Goal: Task Accomplishment & Management: Complete application form

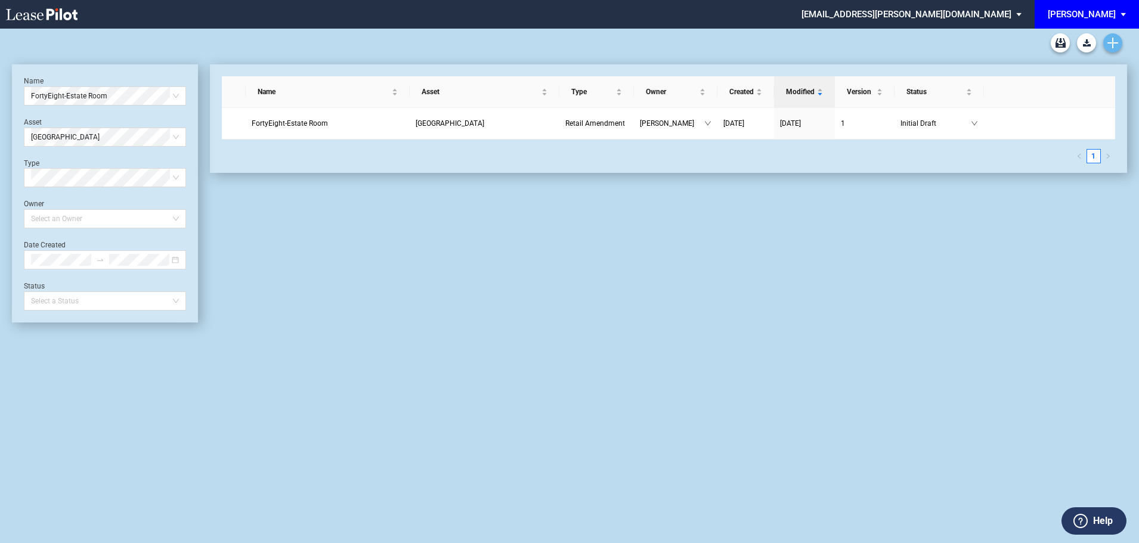
click at [1116, 46] on icon "Create new document" at bounding box center [1112, 43] width 11 height 11
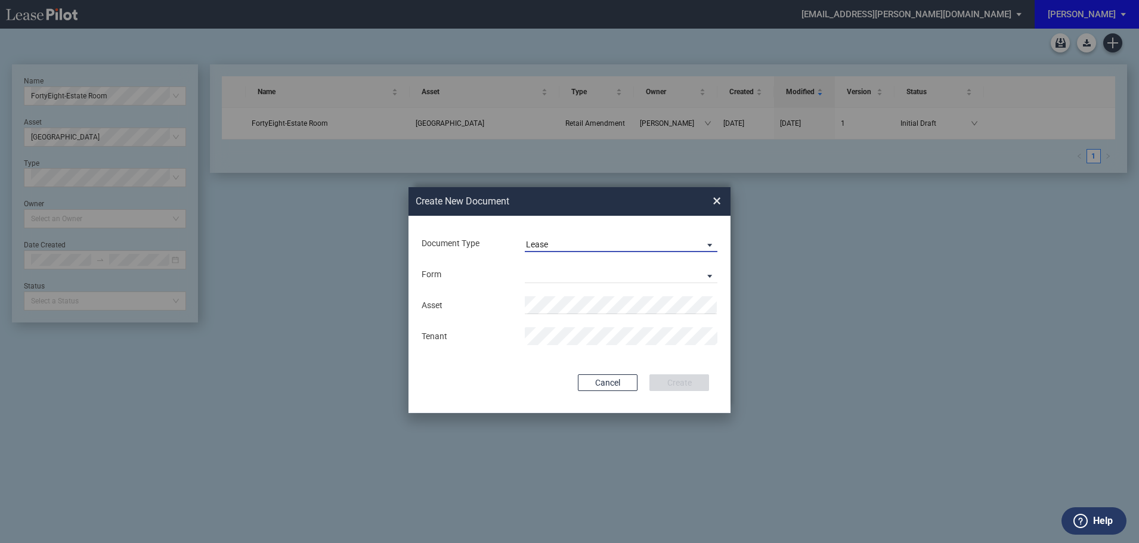
click at [607, 244] on span "Lease" at bounding box center [611, 245] width 171 height 12
click at [568, 237] on md-option "Lease" at bounding box center [622, 244] width 212 height 29
click at [566, 245] on span "Lease" at bounding box center [611, 245] width 171 height 12
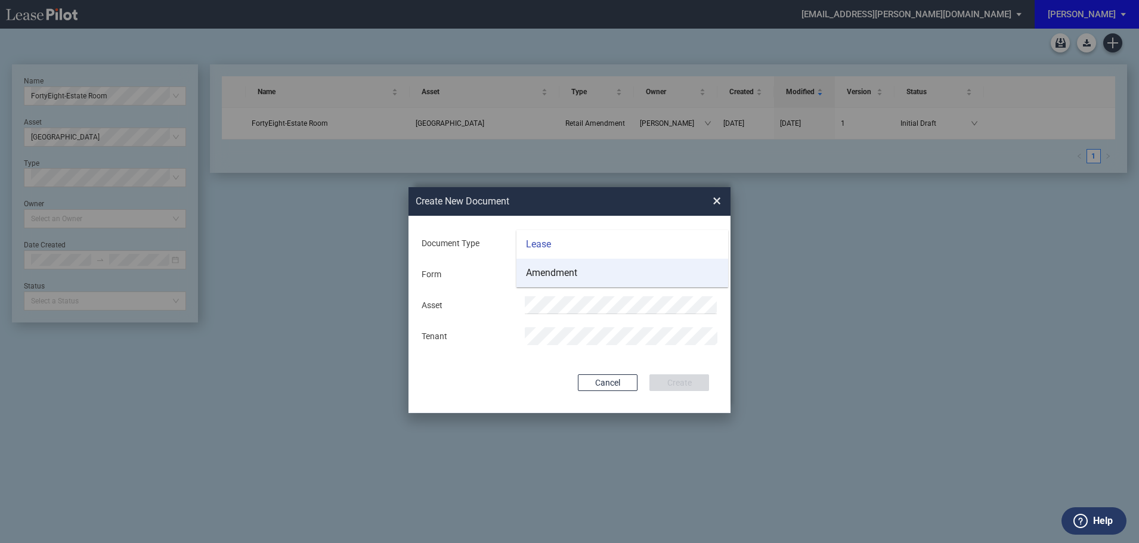
click at [568, 271] on div "Amendment" at bounding box center [551, 272] width 51 height 13
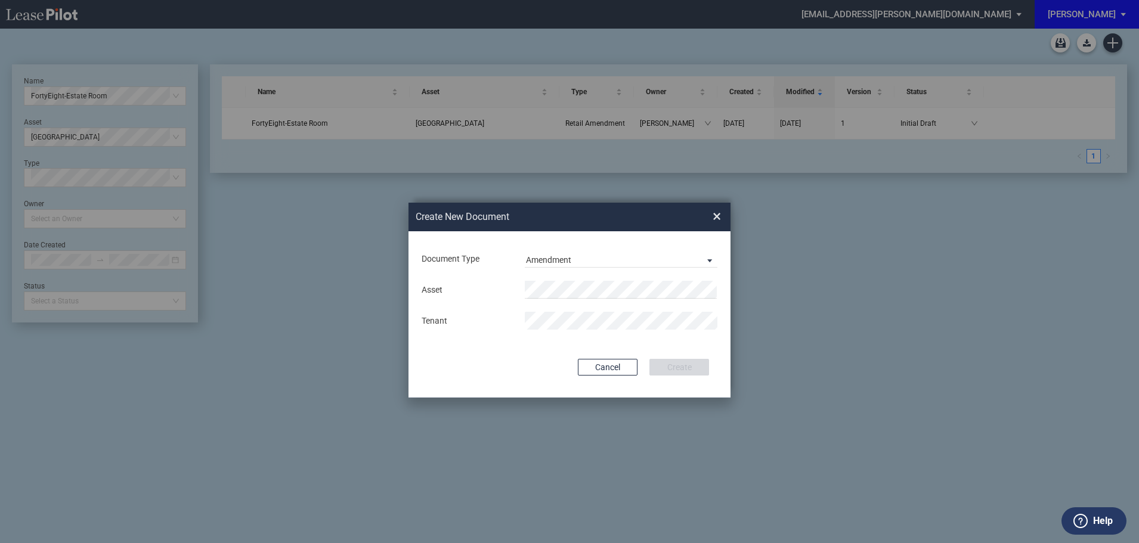
click at [716, 246] on div "Document Type Amendment" at bounding box center [569, 258] width 298 height 31
click at [705, 257] on span "Document Type: \aAmendment\a" at bounding box center [706, 260] width 14 height 12
click at [553, 228] on md-option "Lease" at bounding box center [622, 231] width 212 height 29
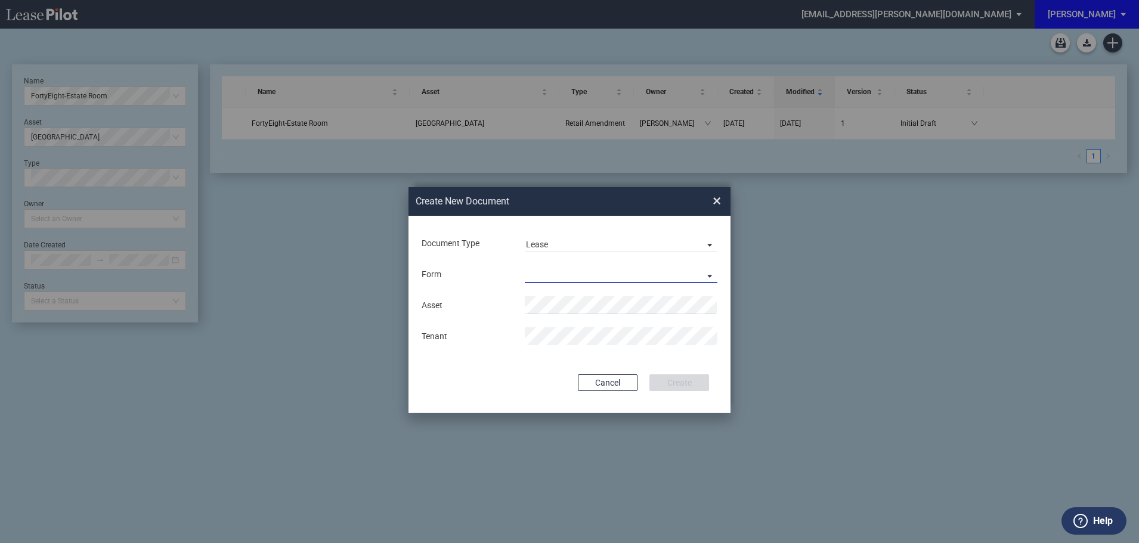
click at [554, 277] on md-select "Retail Long Lease Retail Short Lease" at bounding box center [621, 274] width 193 height 18
click at [550, 277] on div "Retail Long Lease" at bounding box center [563, 275] width 75 height 13
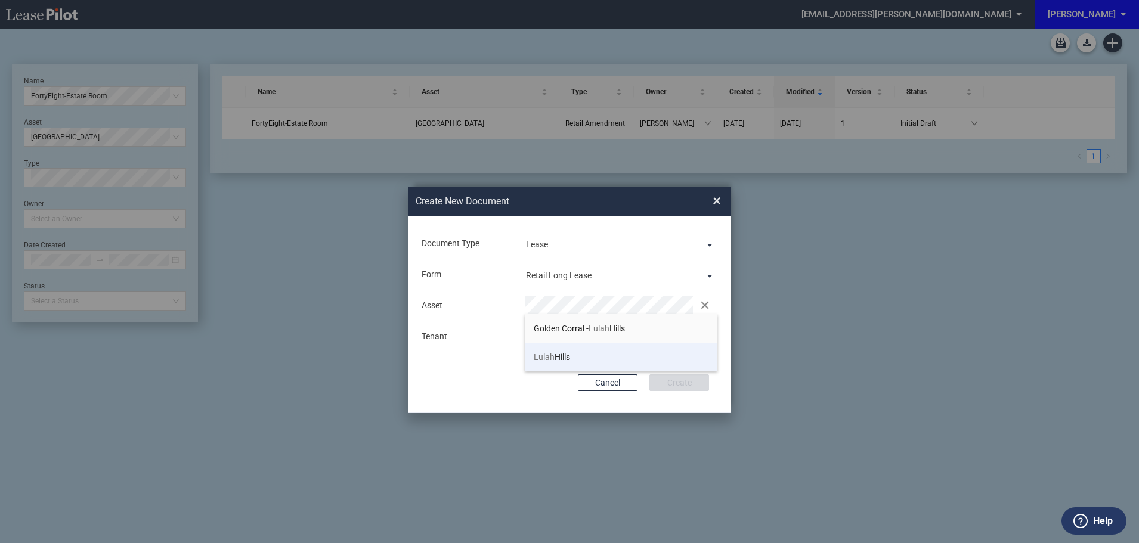
click at [545, 353] on span "Lulah" at bounding box center [543, 357] width 21 height 10
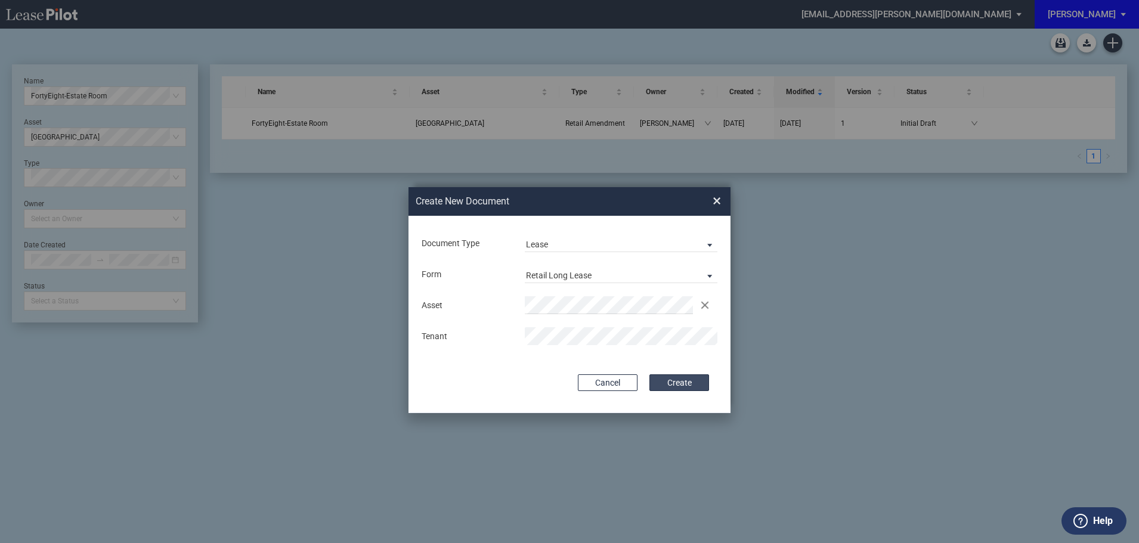
click at [686, 386] on button "Create" at bounding box center [679, 382] width 60 height 17
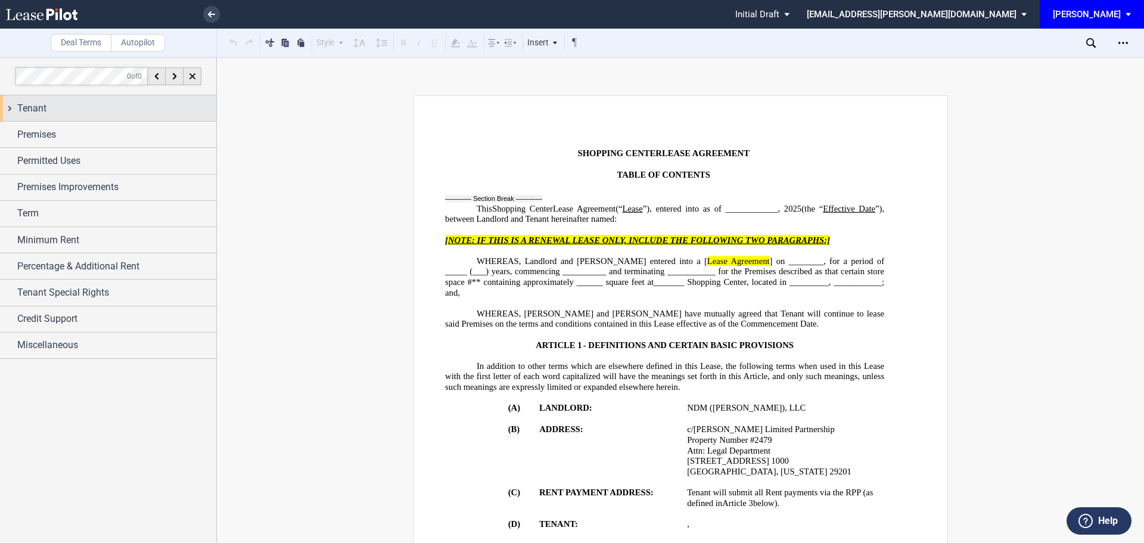
click at [35, 108] on span "Tenant" at bounding box center [31, 108] width 29 height 14
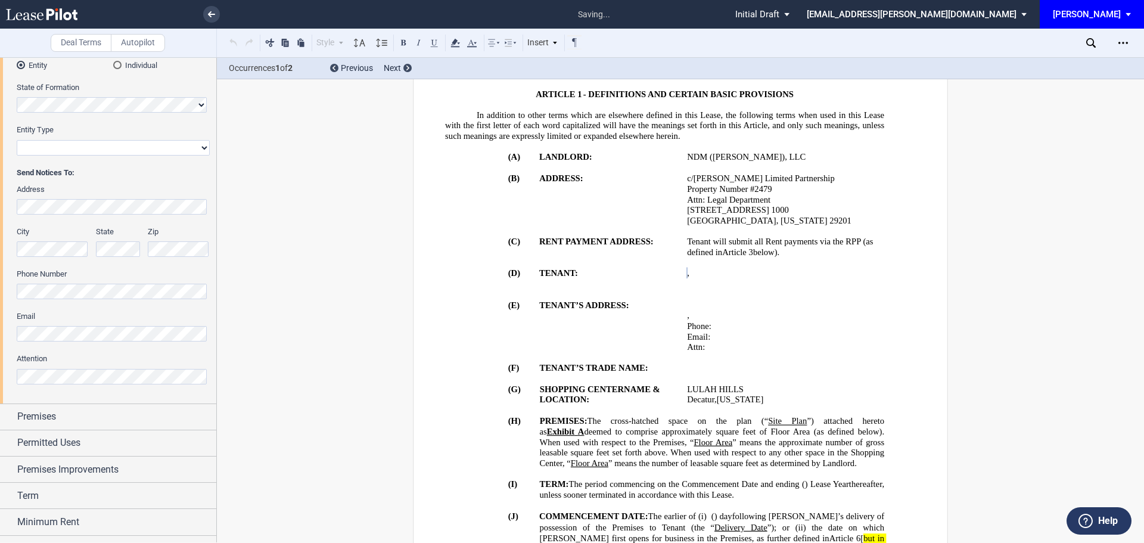
scroll to position [281, 0]
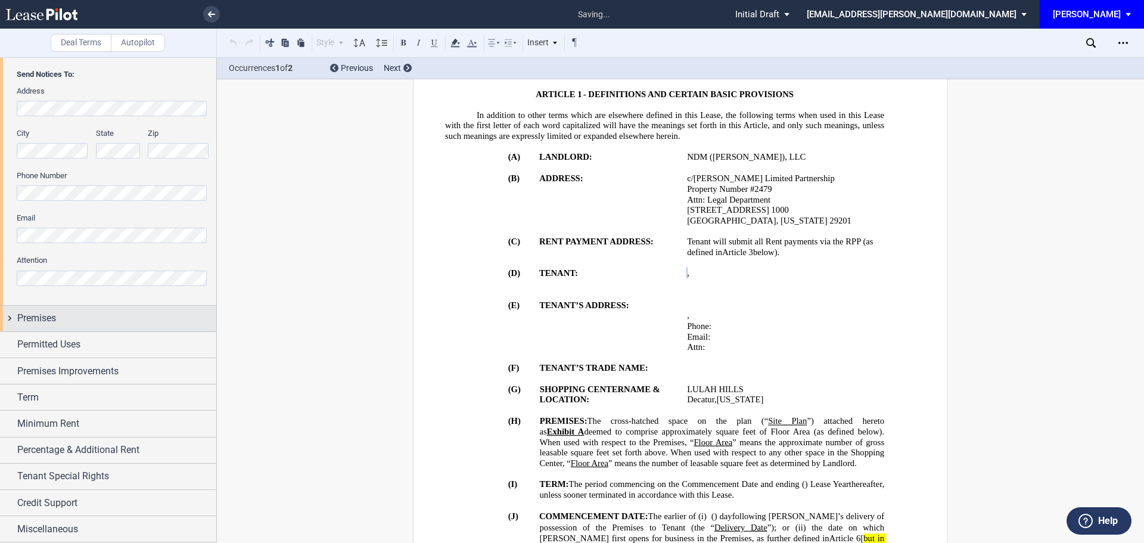
click at [32, 318] on span "Premises" at bounding box center [36, 318] width 39 height 14
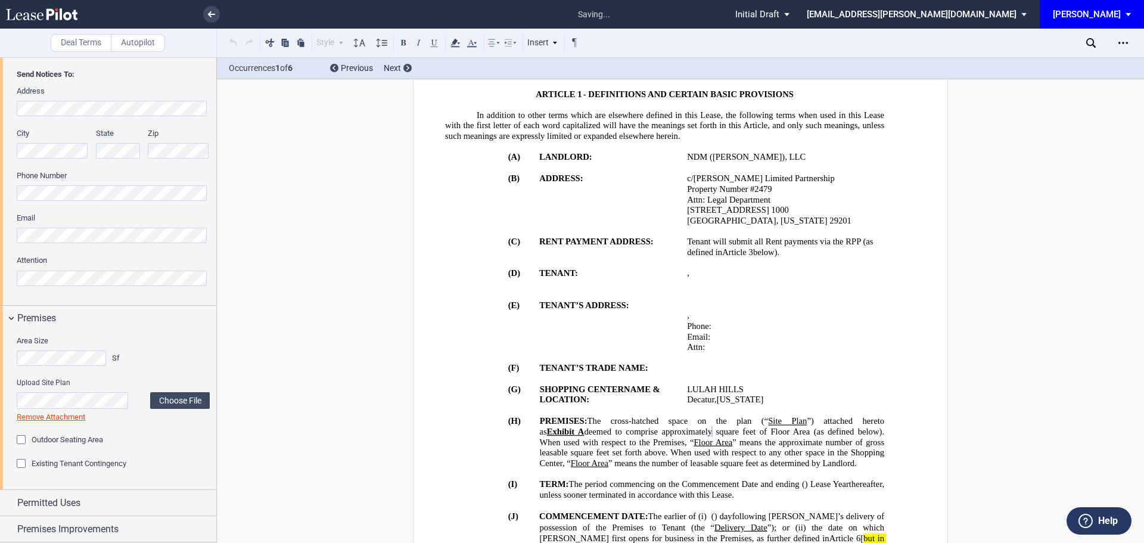
scroll to position [340, 0]
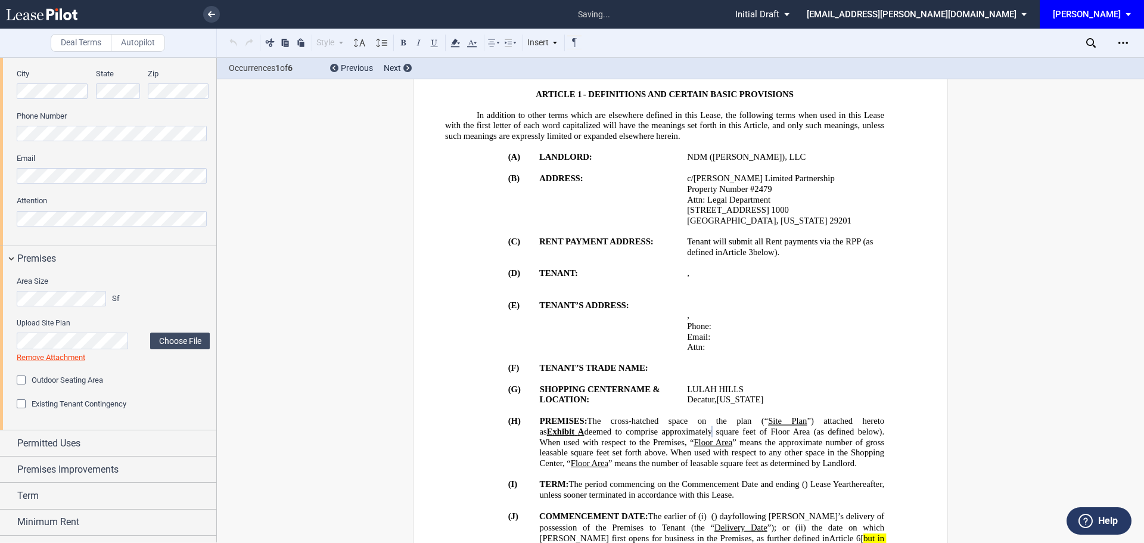
click at [19, 379] on div "Outdoor Seating Area" at bounding box center [23, 382] width 12 height 12
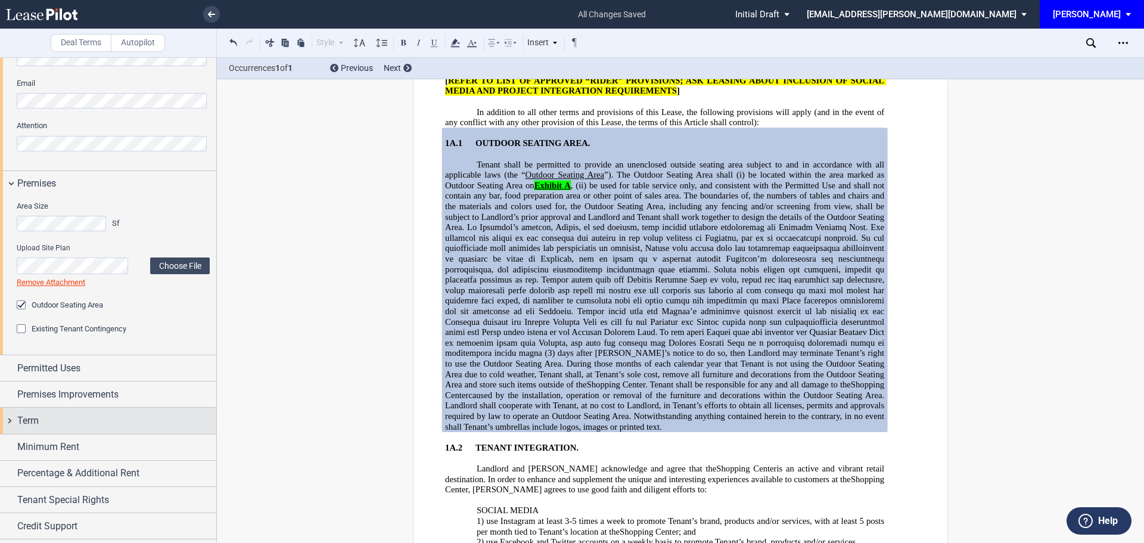
scroll to position [439, 0]
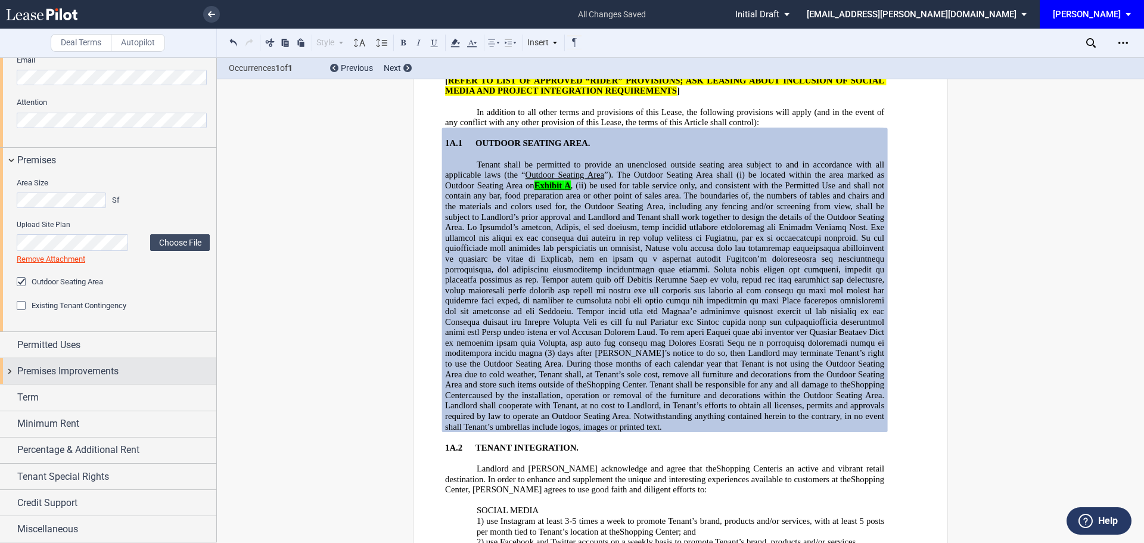
click at [57, 372] on span "Premises Improvements" at bounding box center [67, 371] width 101 height 14
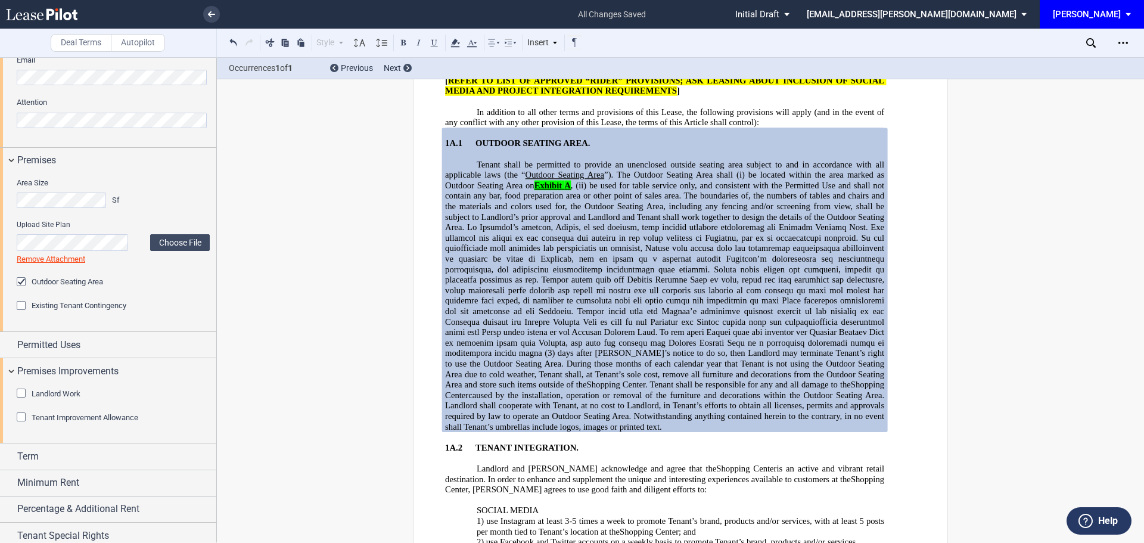
click at [25, 418] on div "Tenant Improvement Allowance" at bounding box center [23, 418] width 12 height 12
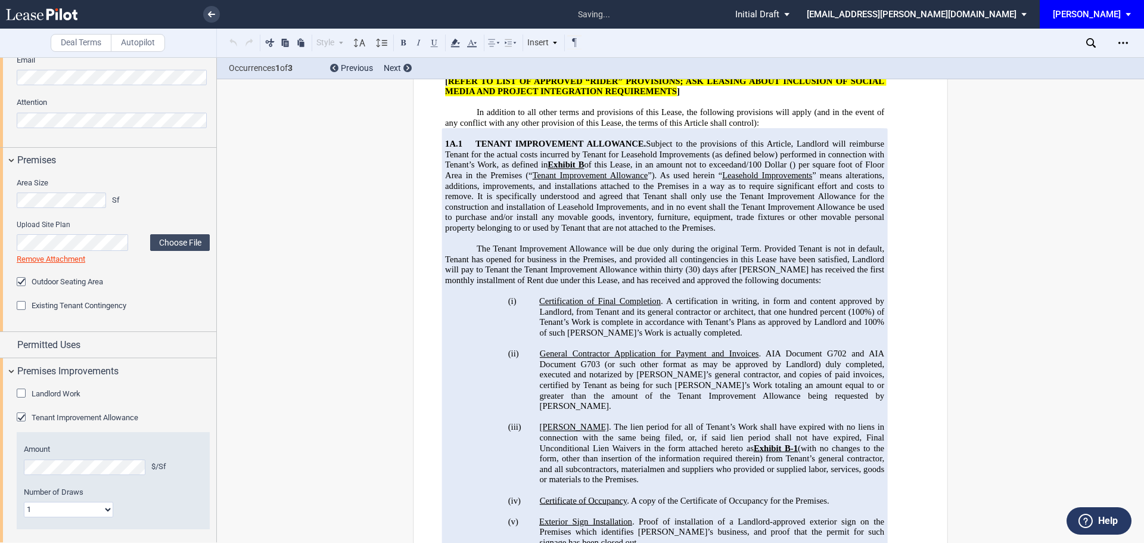
scroll to position [1823, 0]
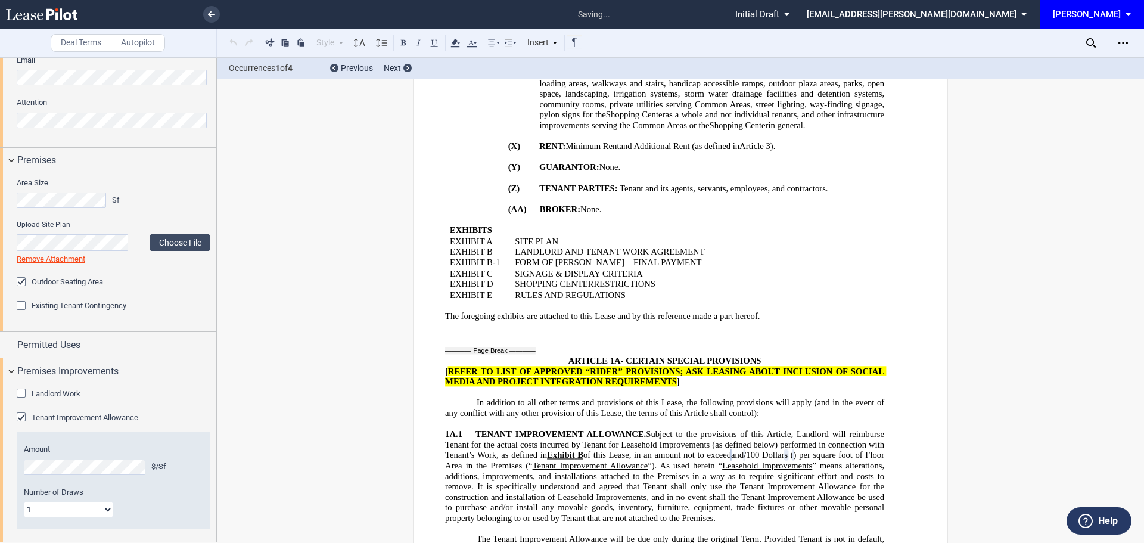
drag, startPoint x: 296, startPoint y: 468, endPoint x: 296, endPoint y: 458, distance: 10.1
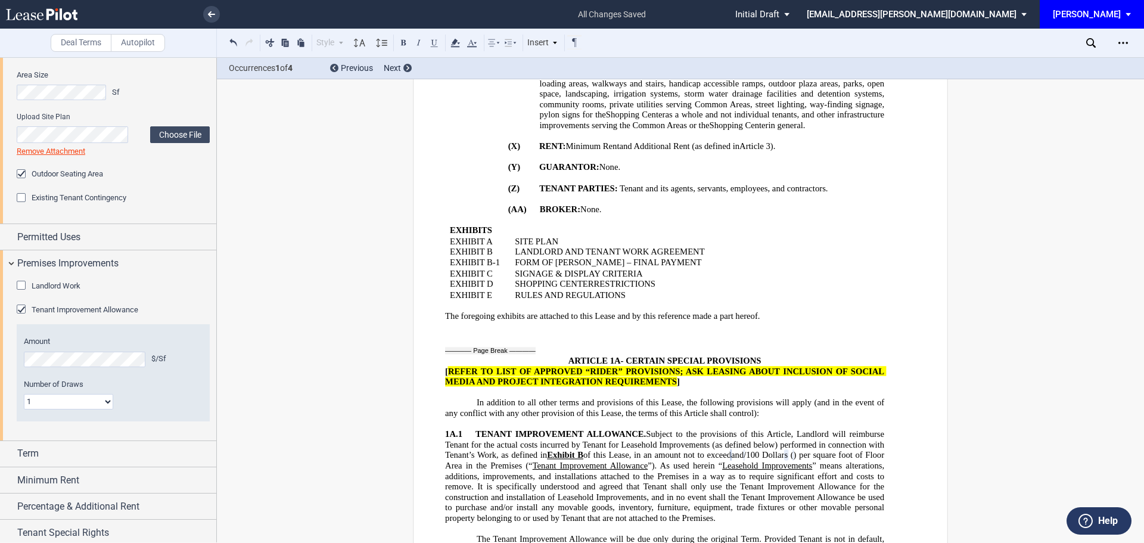
scroll to position [603, 0]
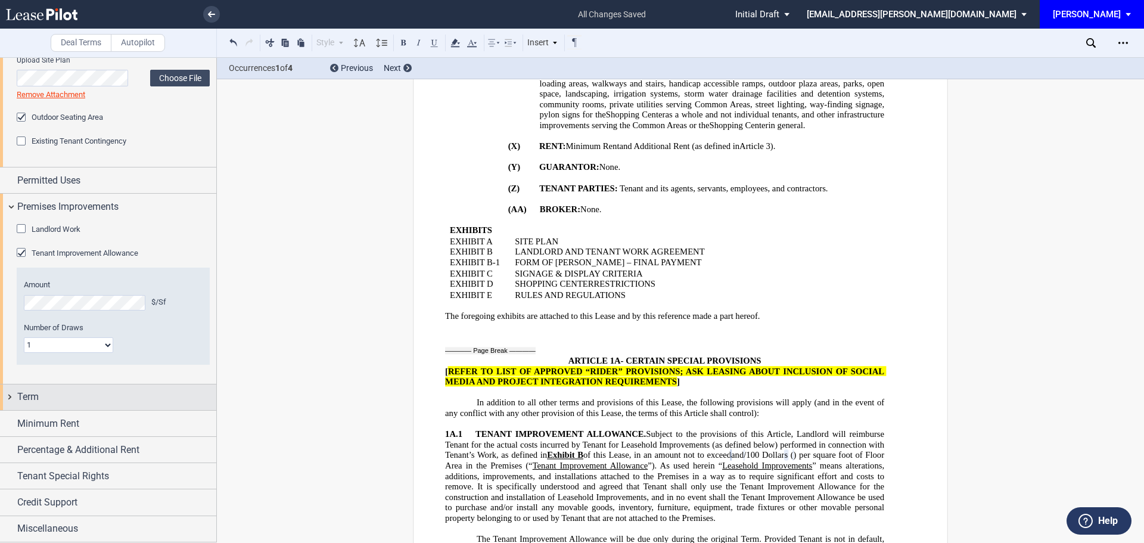
drag, startPoint x: 27, startPoint y: 395, endPoint x: 27, endPoint y: 408, distance: 12.5
click at [27, 395] on span "Term" at bounding box center [27, 397] width 21 height 14
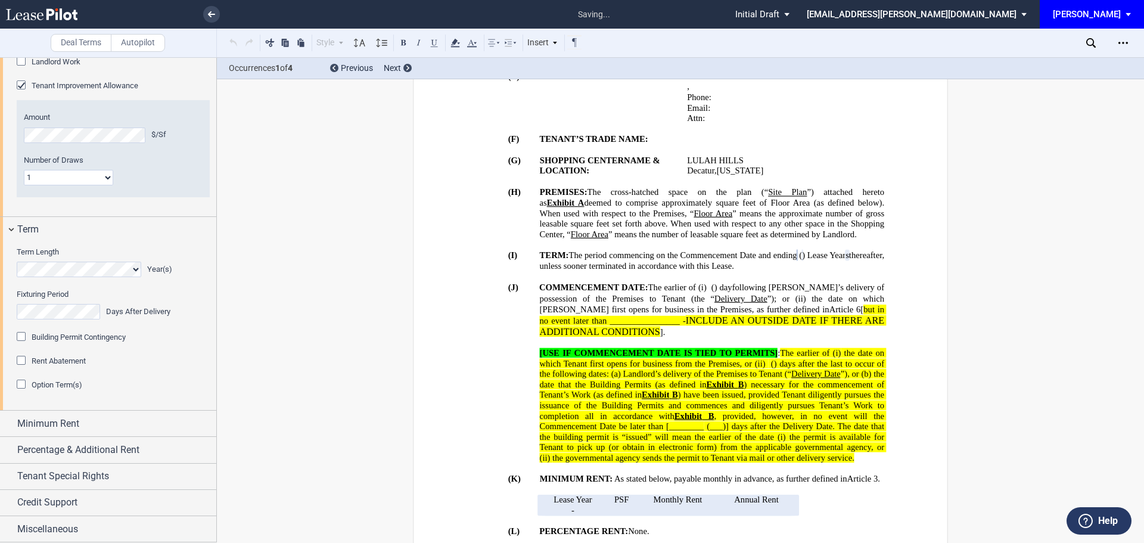
scroll to position [462, 0]
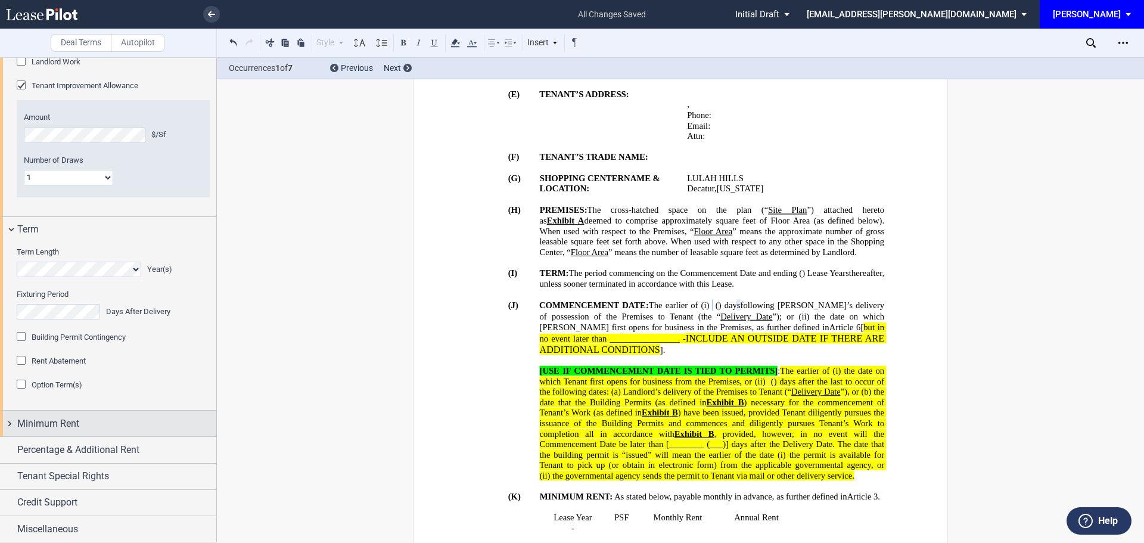
click at [44, 417] on span "Minimum Rent" at bounding box center [48, 424] width 62 height 14
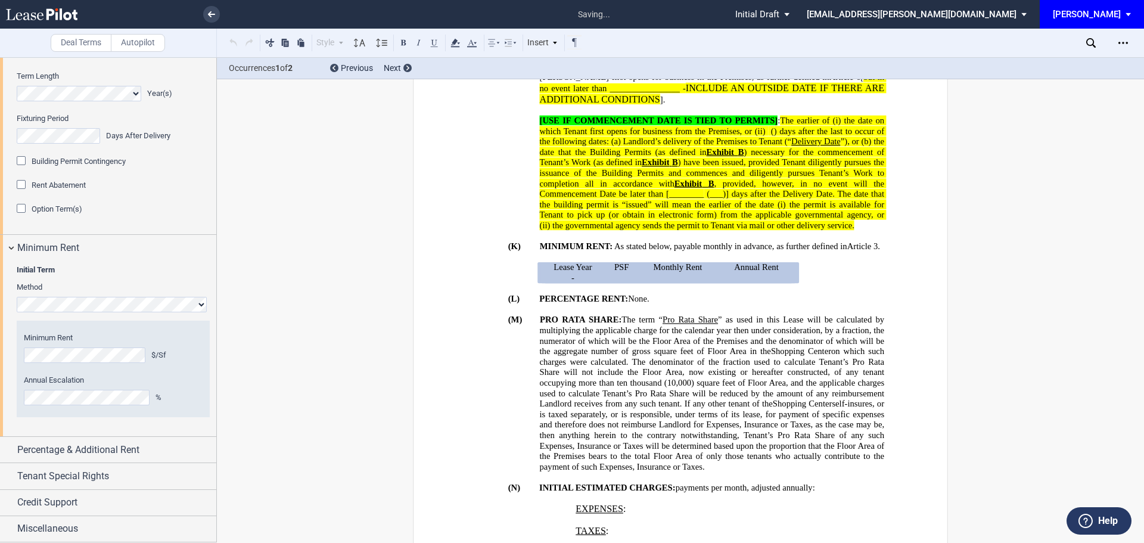
scroll to position [722, 0]
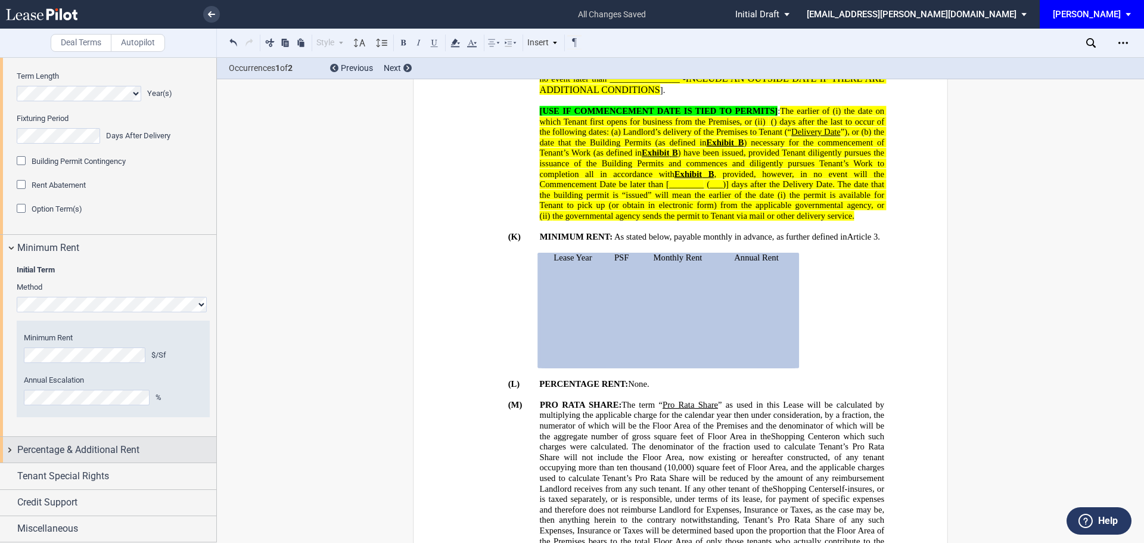
click at [95, 449] on span "Percentage & Additional Rent" at bounding box center [78, 450] width 122 height 14
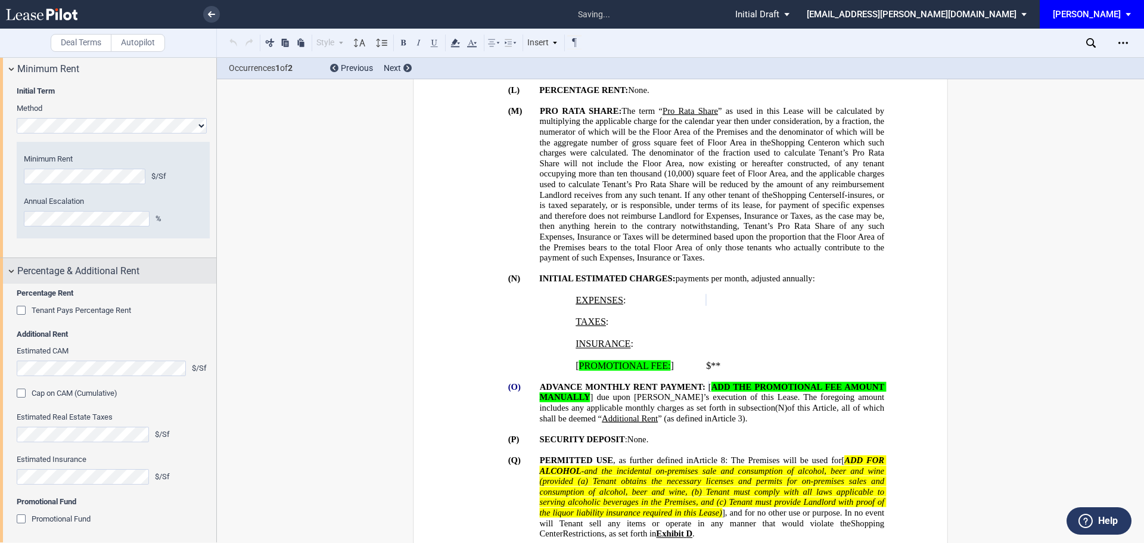
scroll to position [1053, 0]
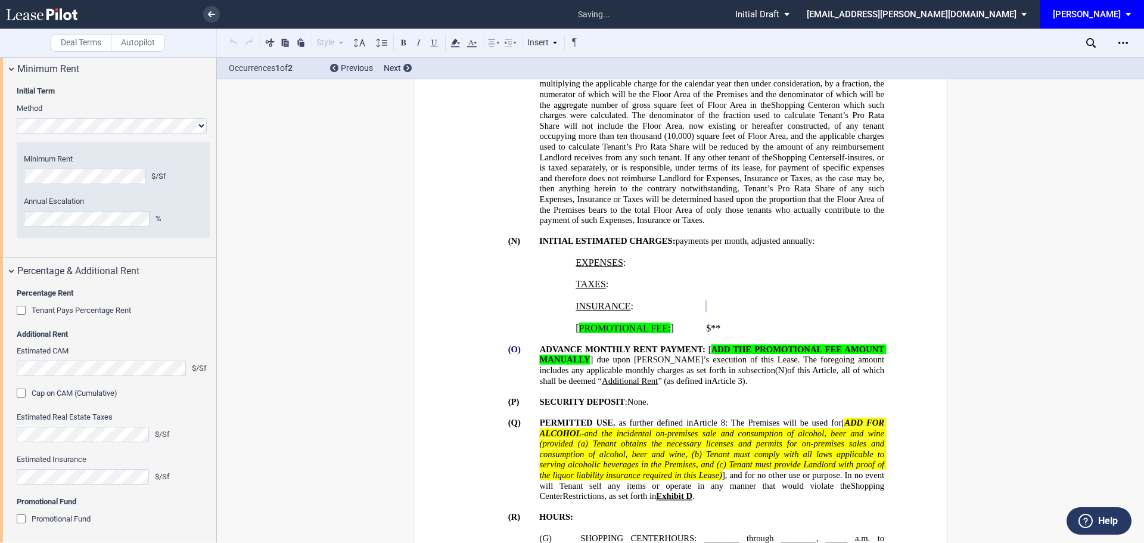
click at [22, 520] on div "Promotional Fund" at bounding box center [23, 520] width 12 height 12
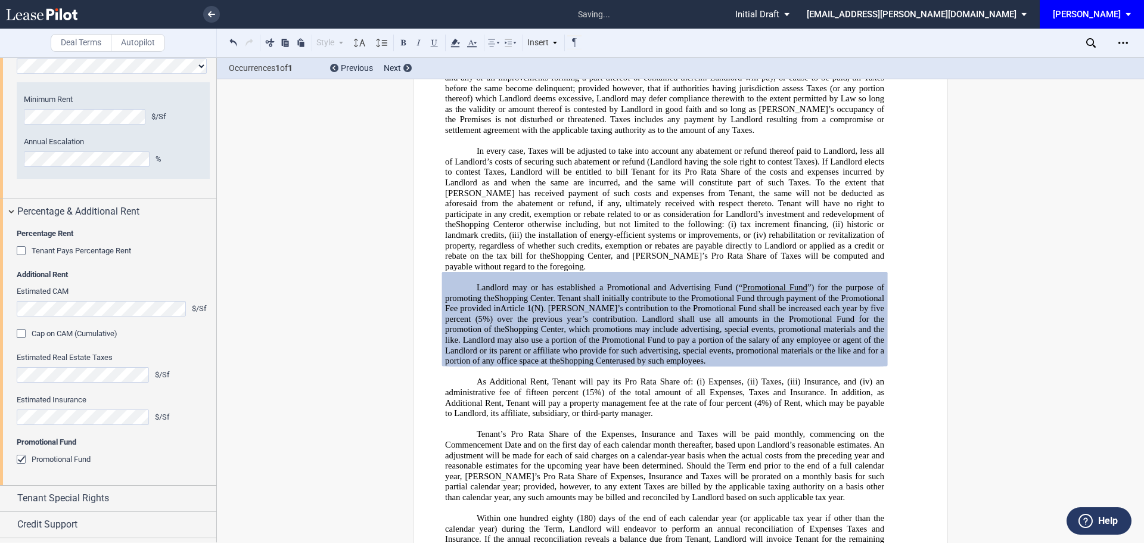
scroll to position [1207, 0]
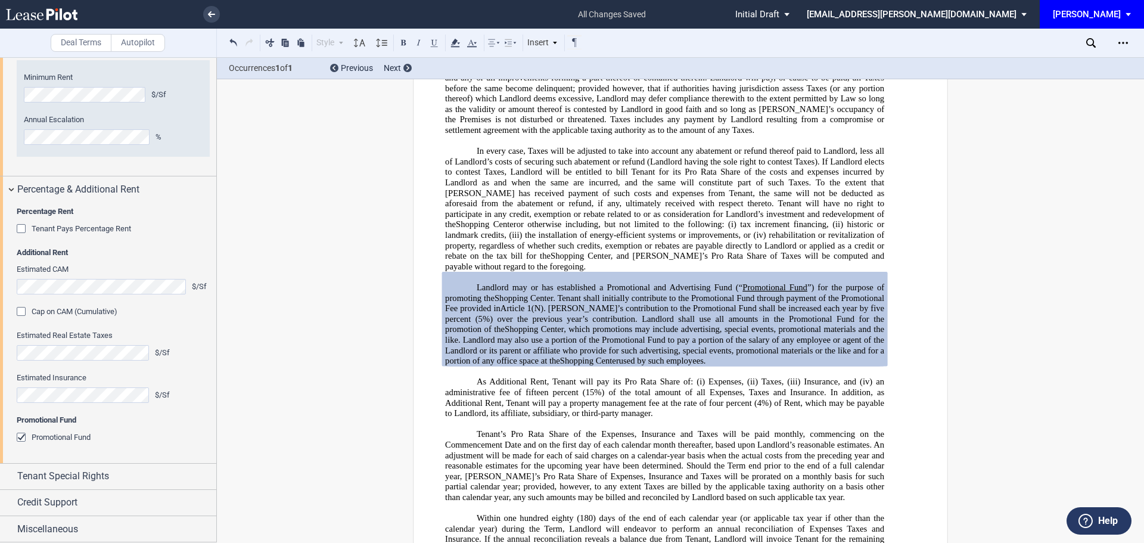
click at [20, 310] on div "Cap on CAM (Cumulative)" at bounding box center [23, 313] width 12 height 12
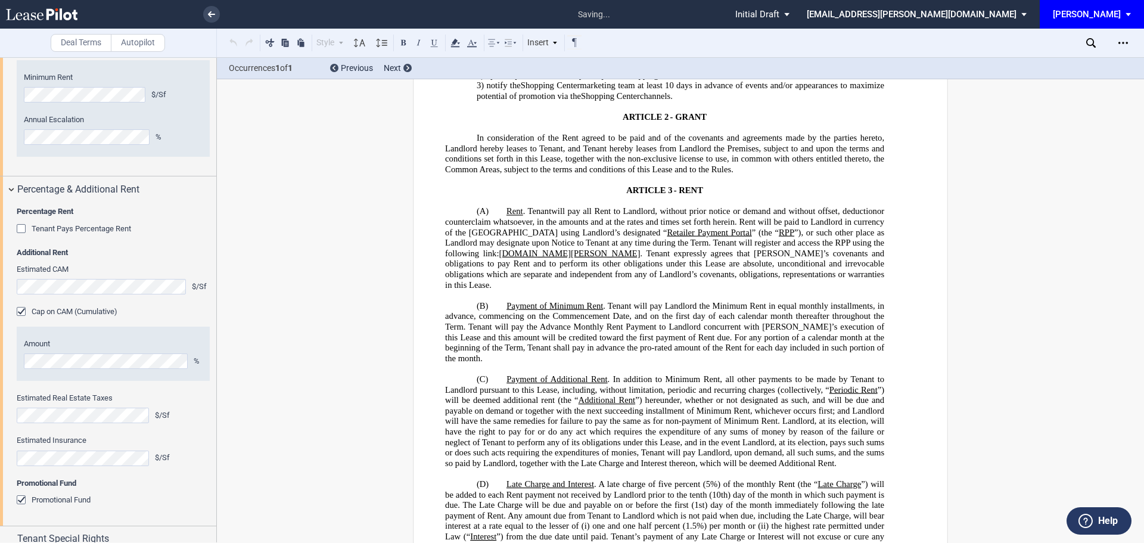
scroll to position [2819, 0]
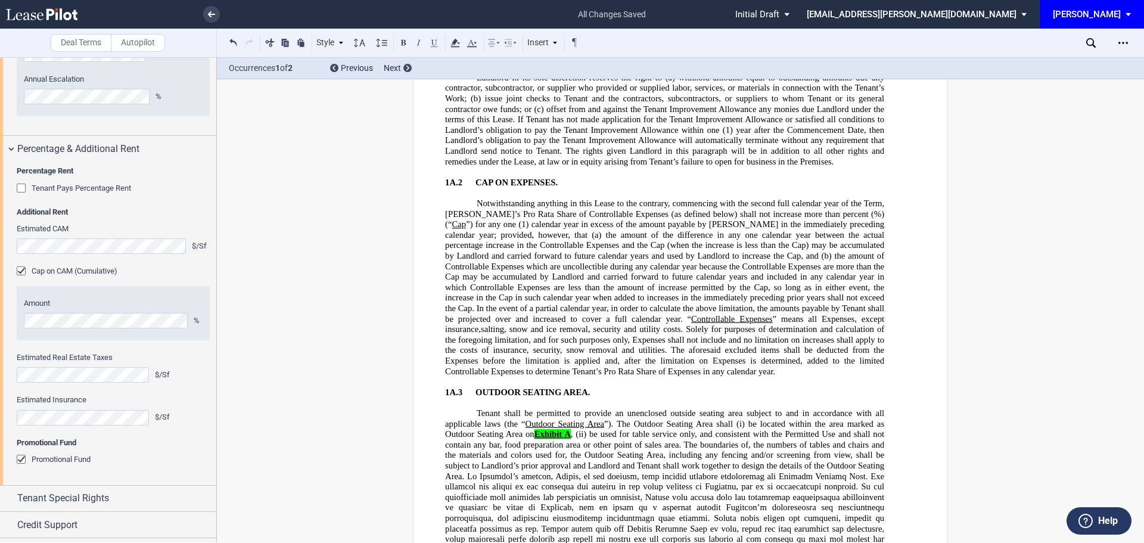
scroll to position [1270, 0]
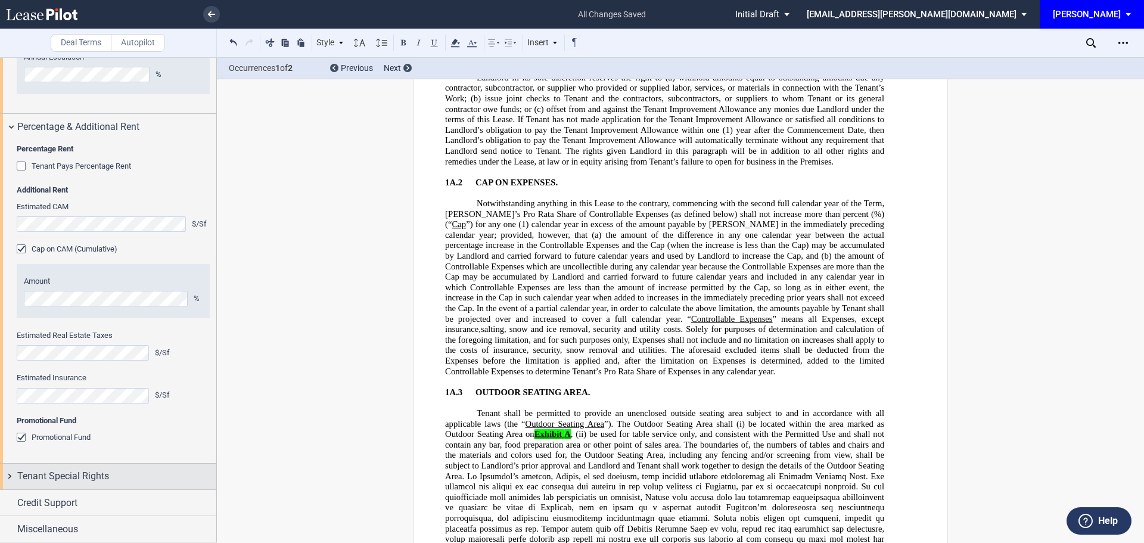
click at [64, 476] on span "Tenant Special Rights" at bounding box center [63, 476] width 92 height 14
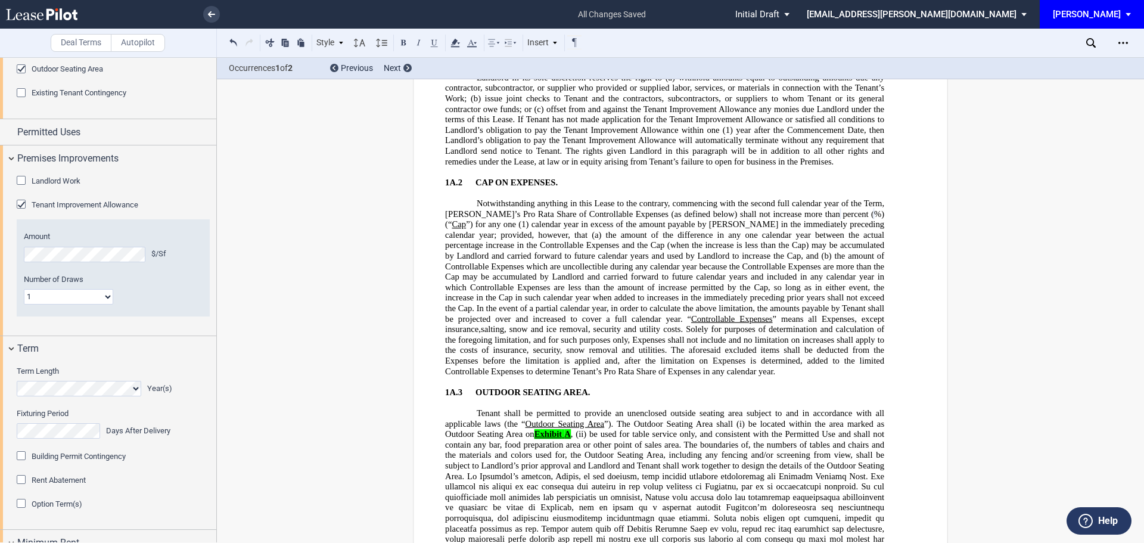
scroll to position [649, 0]
click at [76, 131] on span "Permitted Uses" at bounding box center [48, 135] width 63 height 14
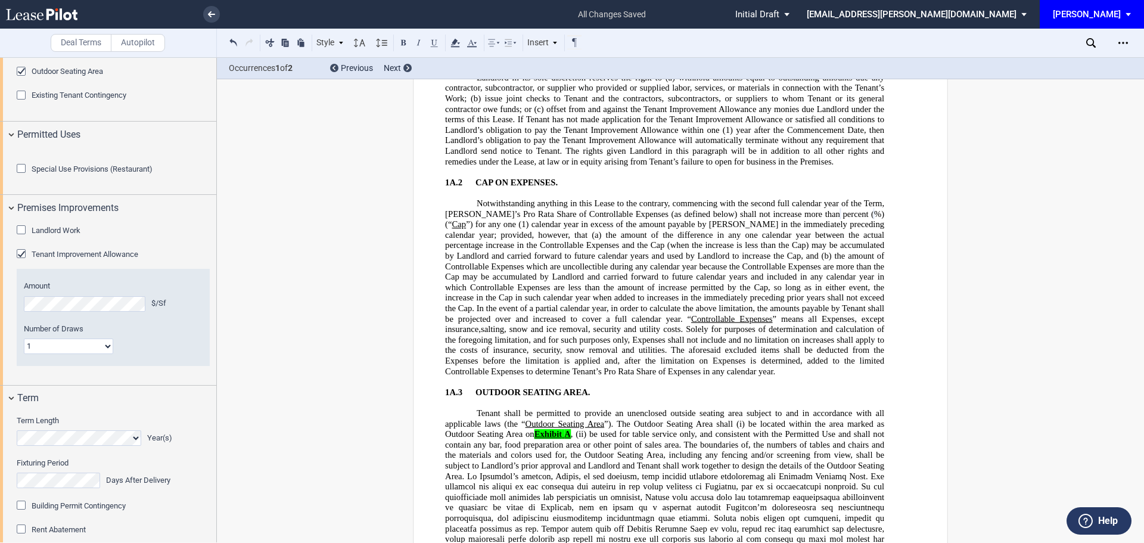
click at [22, 176] on div "Special Use Provisions (Restaurant)" at bounding box center [23, 170] width 12 height 12
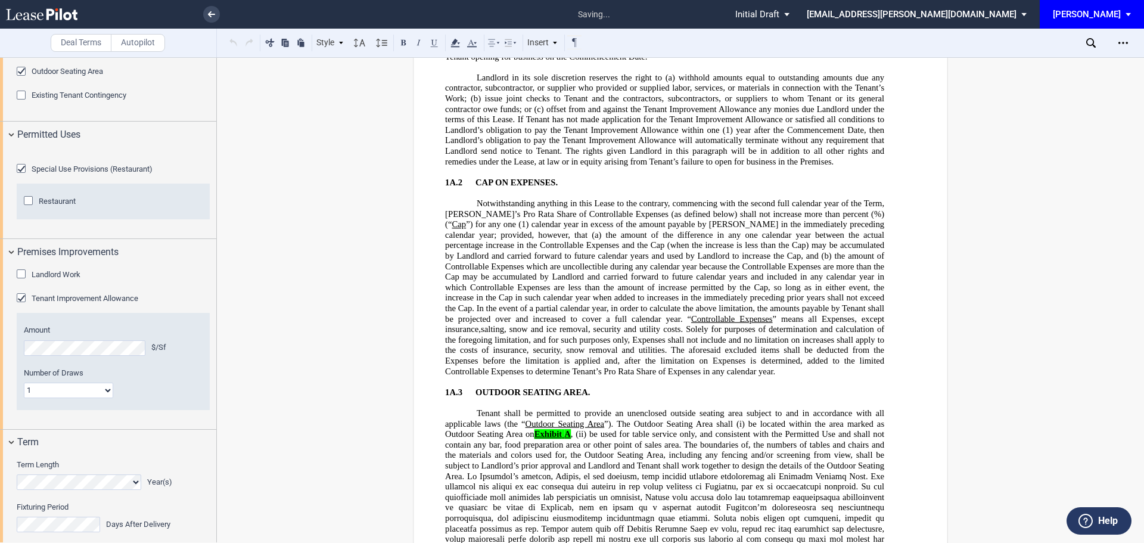
click at [30, 208] on div "Restaurant" at bounding box center [30, 202] width 12 height 12
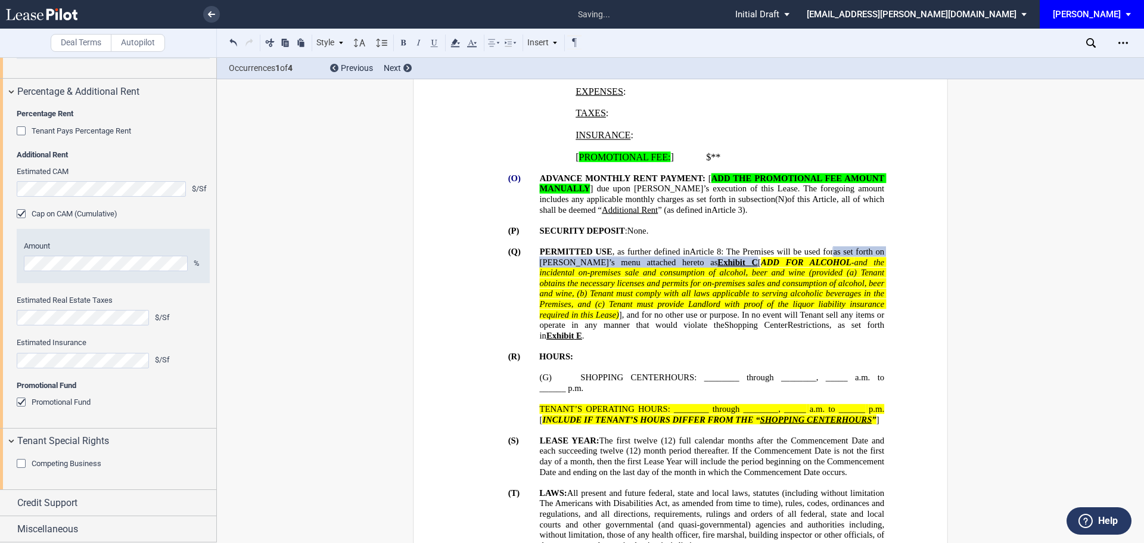
scroll to position [1462, 0]
click at [61, 505] on span "Credit Support" at bounding box center [47, 503] width 60 height 14
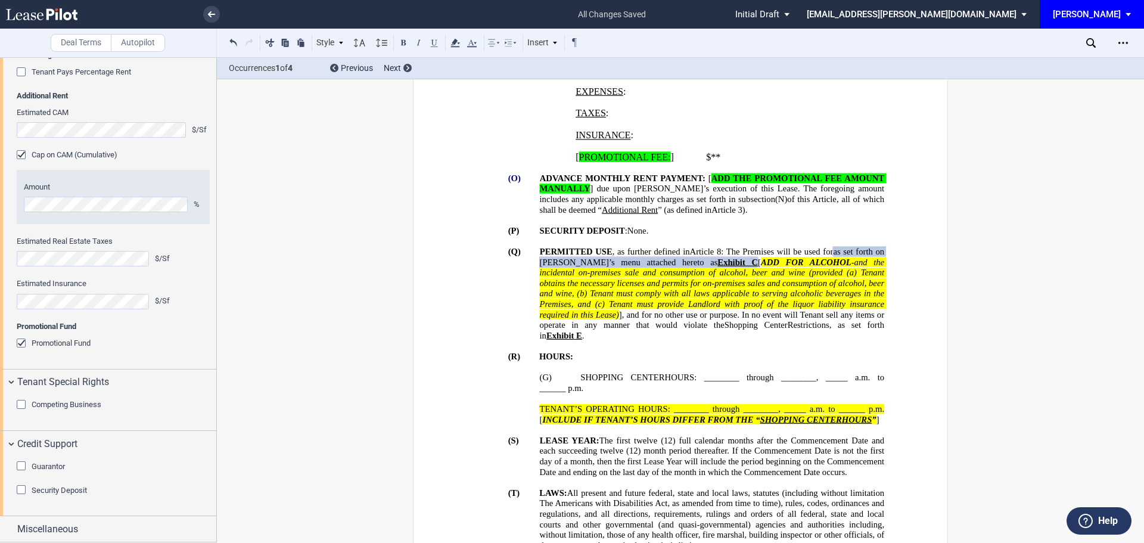
scroll to position [1521, 0]
click at [21, 465] on div "Guarantor" at bounding box center [23, 467] width 12 height 12
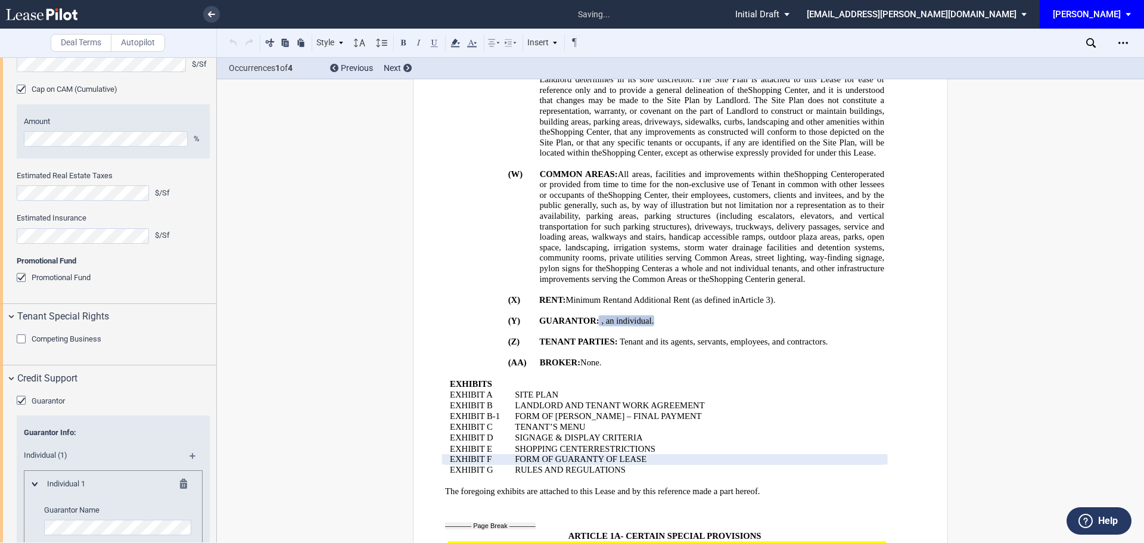
scroll to position [1854, 0]
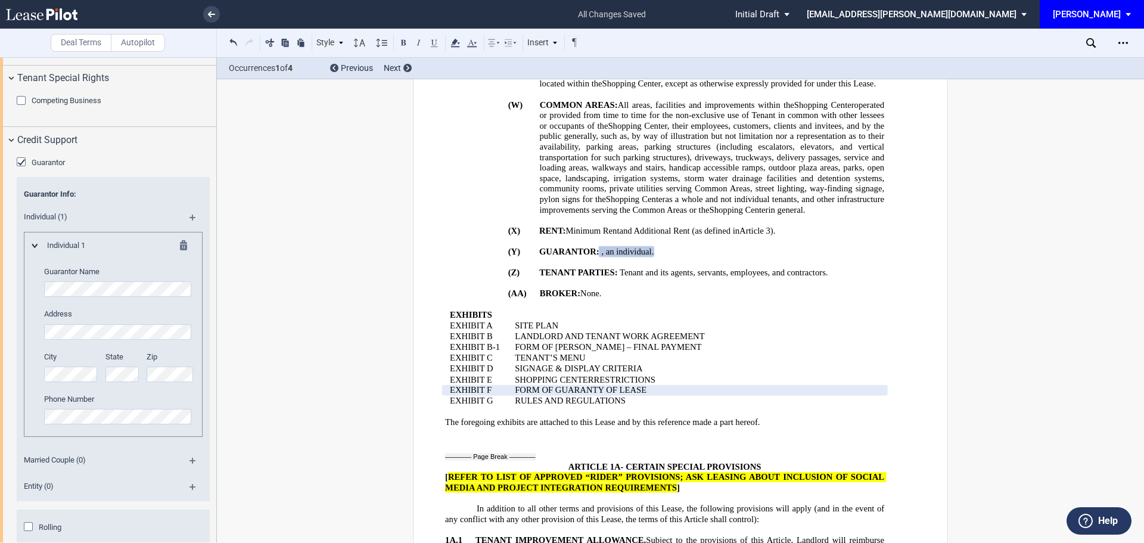
click at [191, 229] on md-icon at bounding box center [198, 222] width 16 height 14
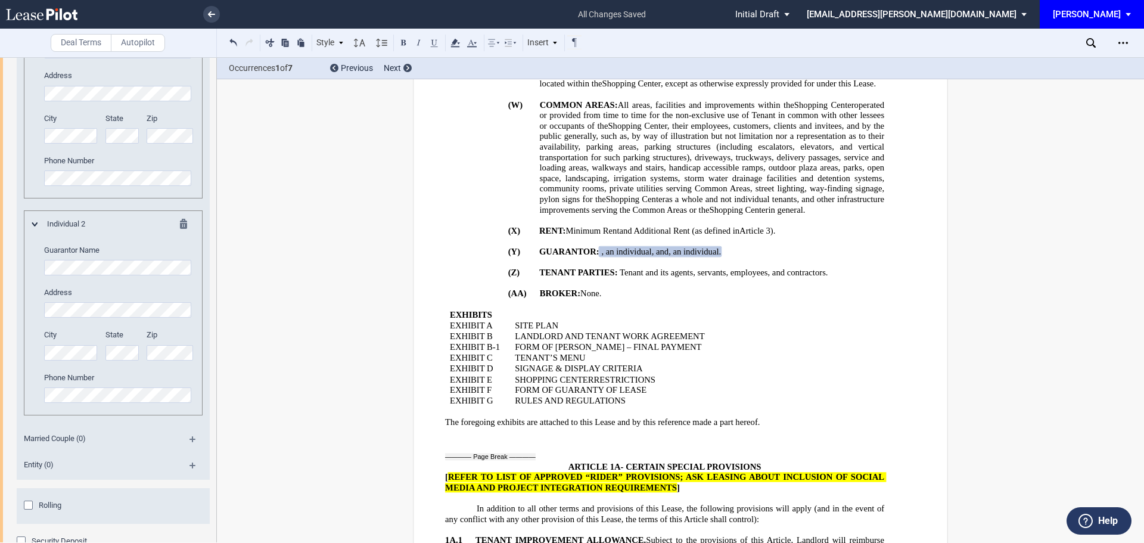
scroll to position [2114, 0]
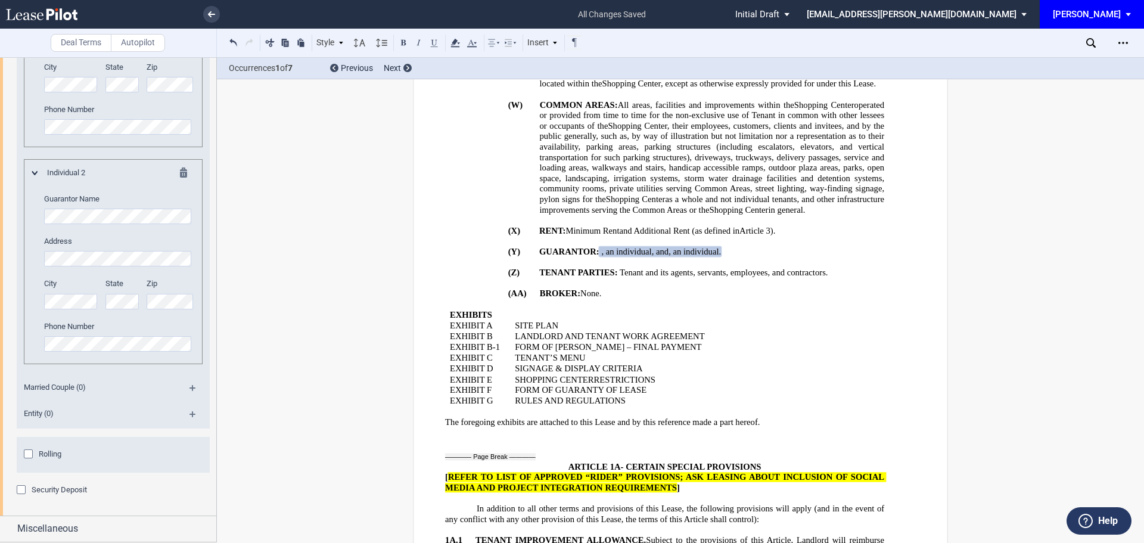
click at [23, 489] on div "Security Deposit" at bounding box center [23, 491] width 12 height 12
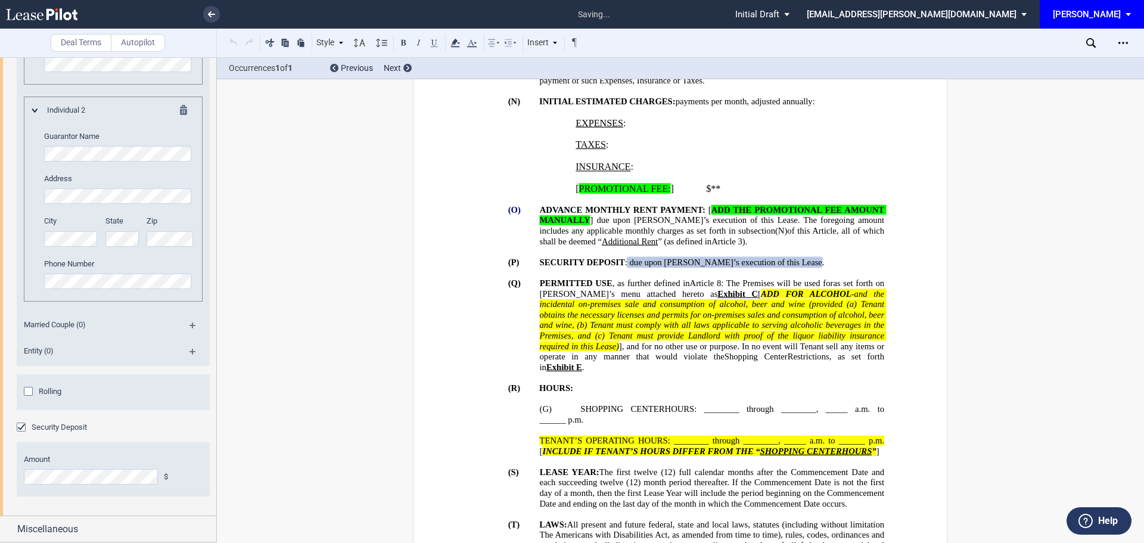
scroll to position [2177, 0]
click at [48, 523] on span "Miscellaneous" at bounding box center [47, 529] width 61 height 14
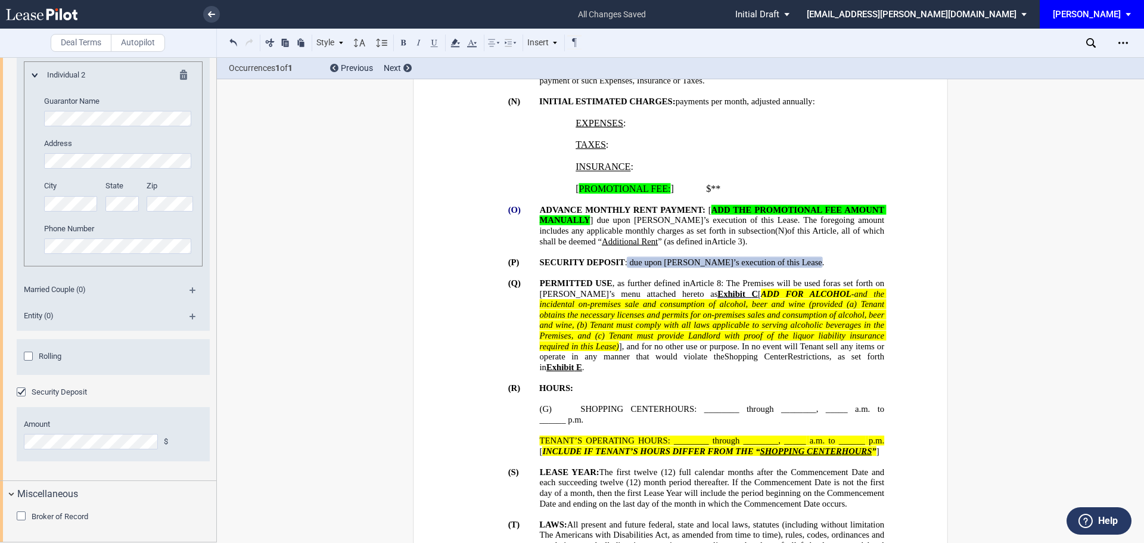
scroll to position [2212, 0]
click at [20, 517] on div "Broker of Record" at bounding box center [23, 517] width 12 height 12
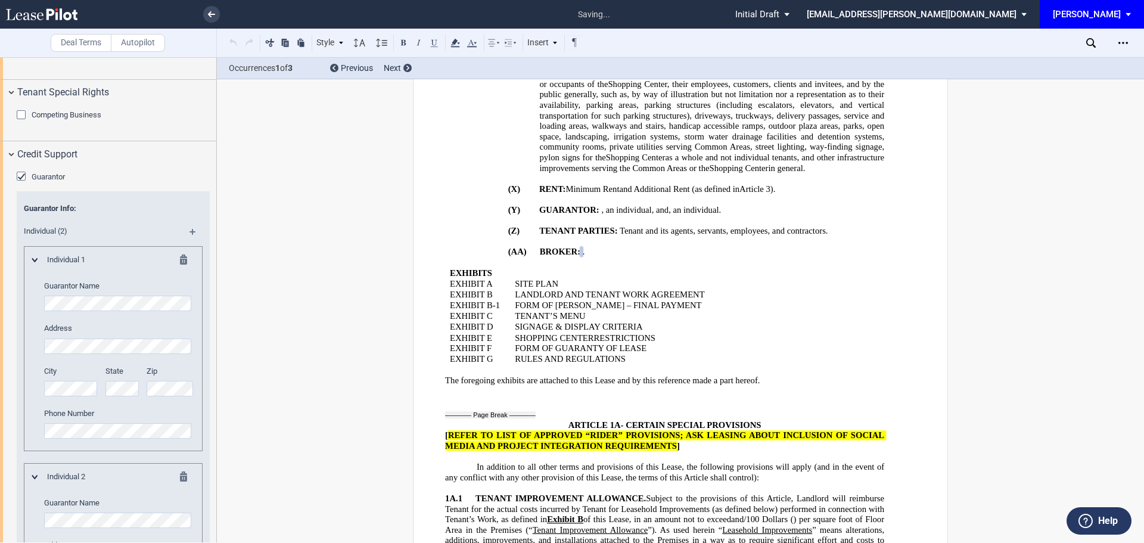
scroll to position [1620, 0]
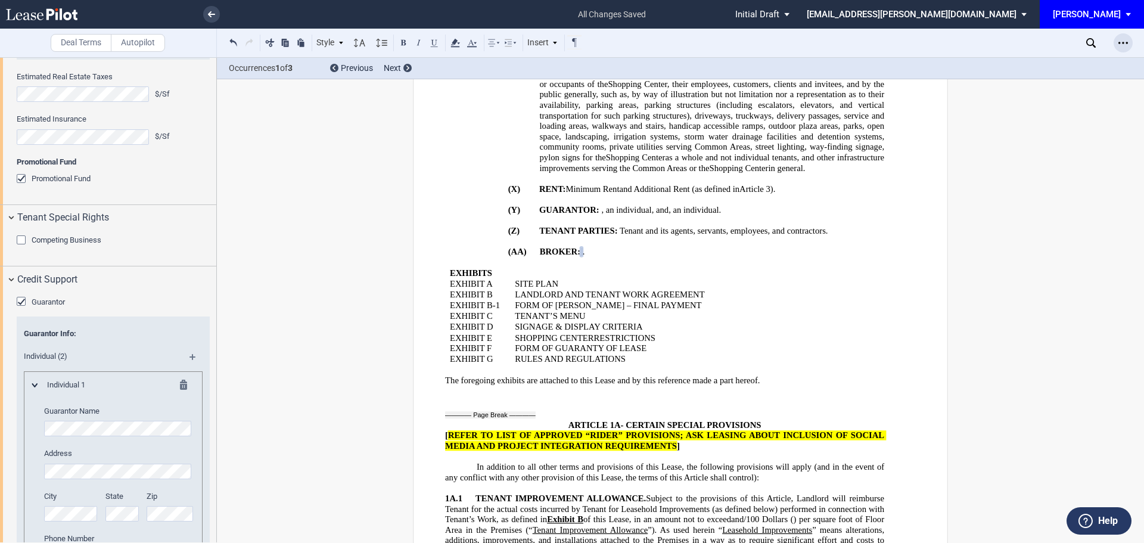
click at [1124, 43] on use "Open Lease options menu" at bounding box center [1124, 43] width 10 height 2
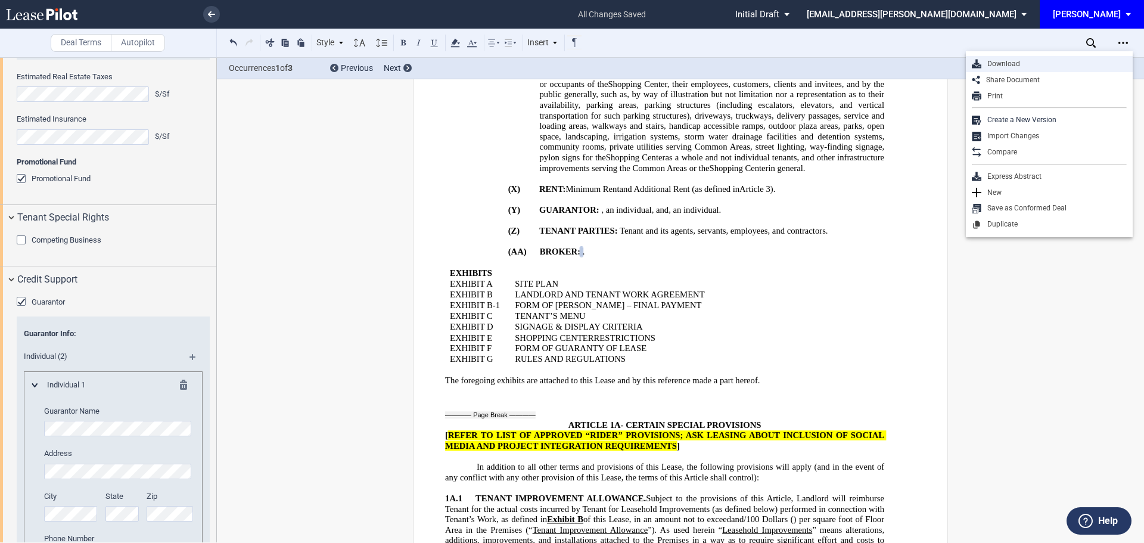
click at [1013, 61] on div "Download" at bounding box center [1054, 64] width 145 height 10
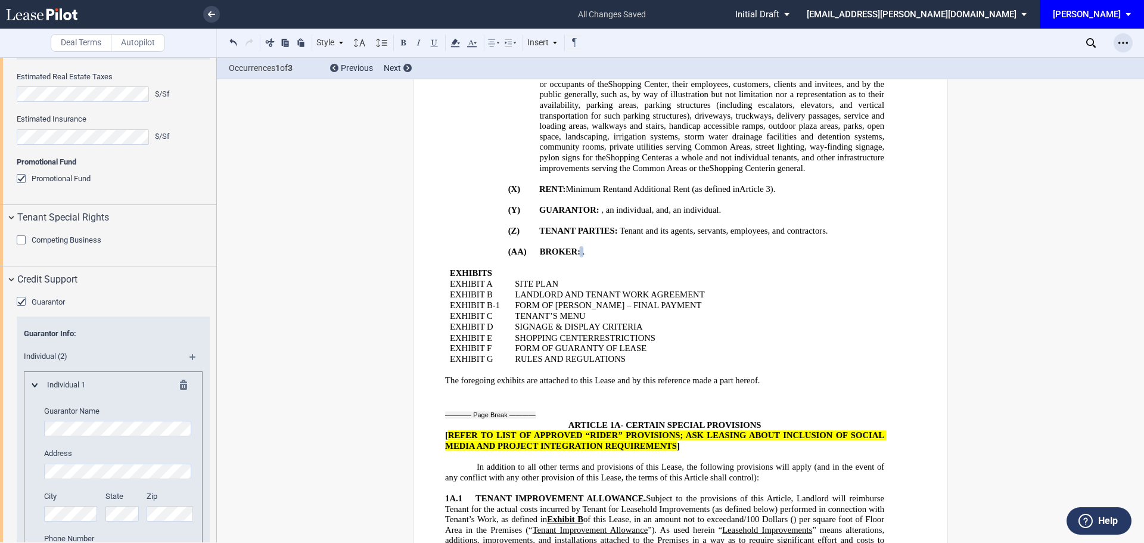
click at [1130, 42] on div "Open Lease options menu" at bounding box center [1123, 42] width 19 height 19
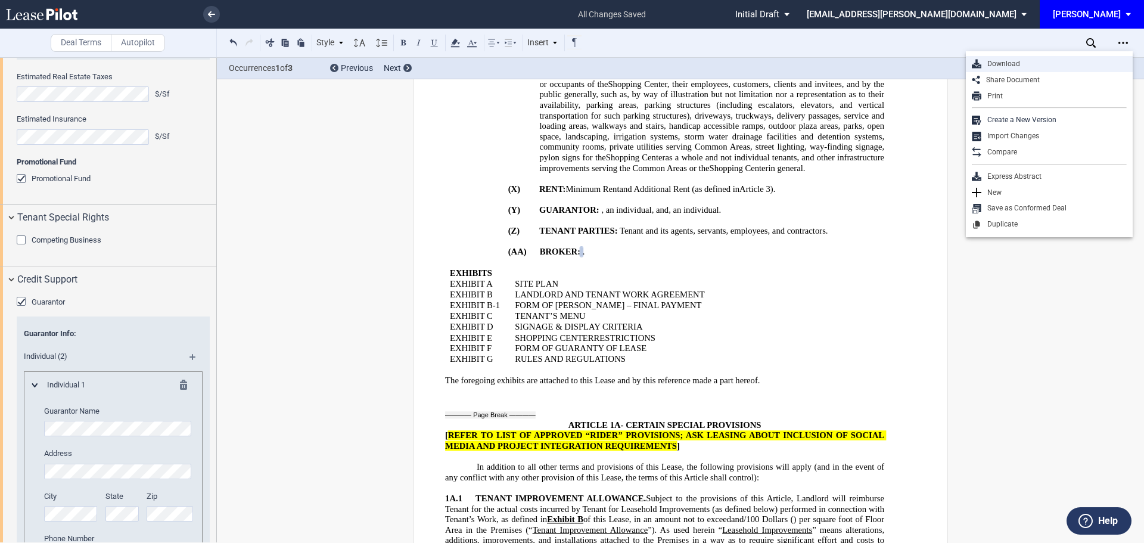
click at [1023, 63] on div "Download" at bounding box center [1054, 64] width 145 height 10
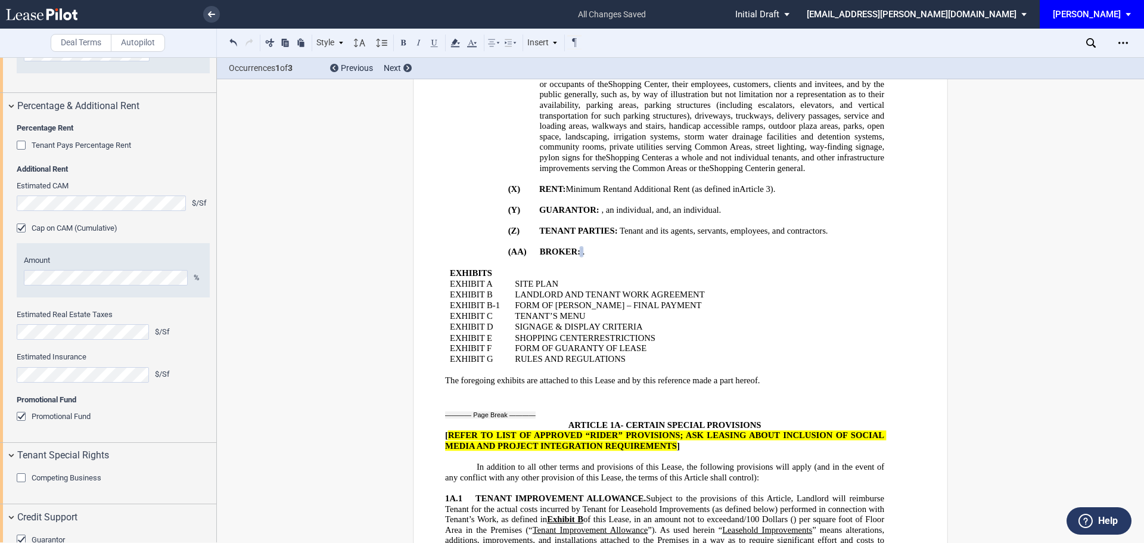
scroll to position [1381, 0]
click at [14, 207] on div "Percentage Rent Tenant Pays Percentage Rent Amount % Type of Breakpoint Natural…" at bounding box center [108, 280] width 216 height 323
click at [20, 153] on div "Tenant Pays Percentage Rent" at bounding box center [23, 147] width 12 height 12
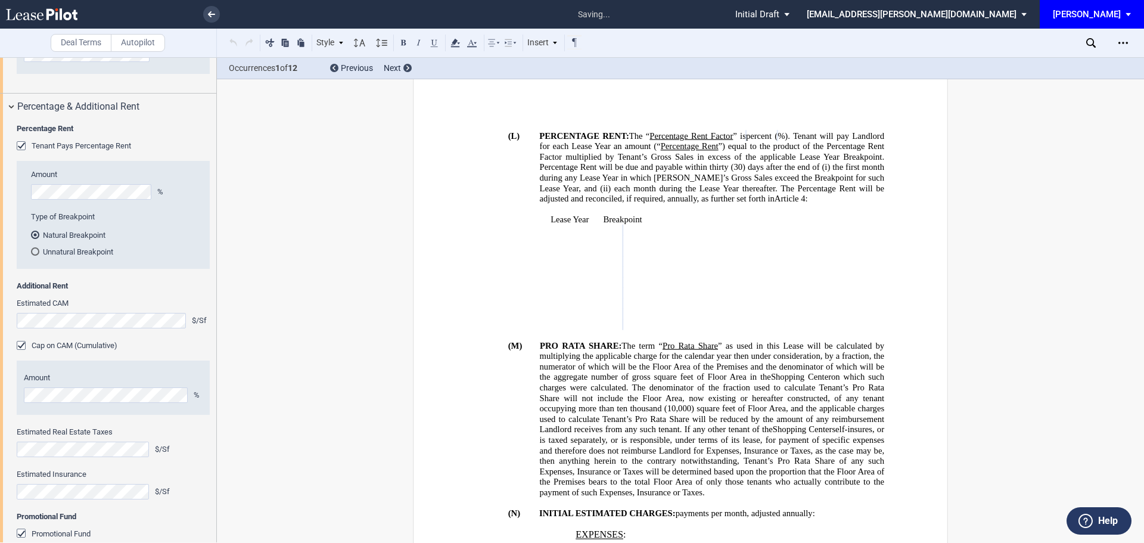
scroll to position [843, 0]
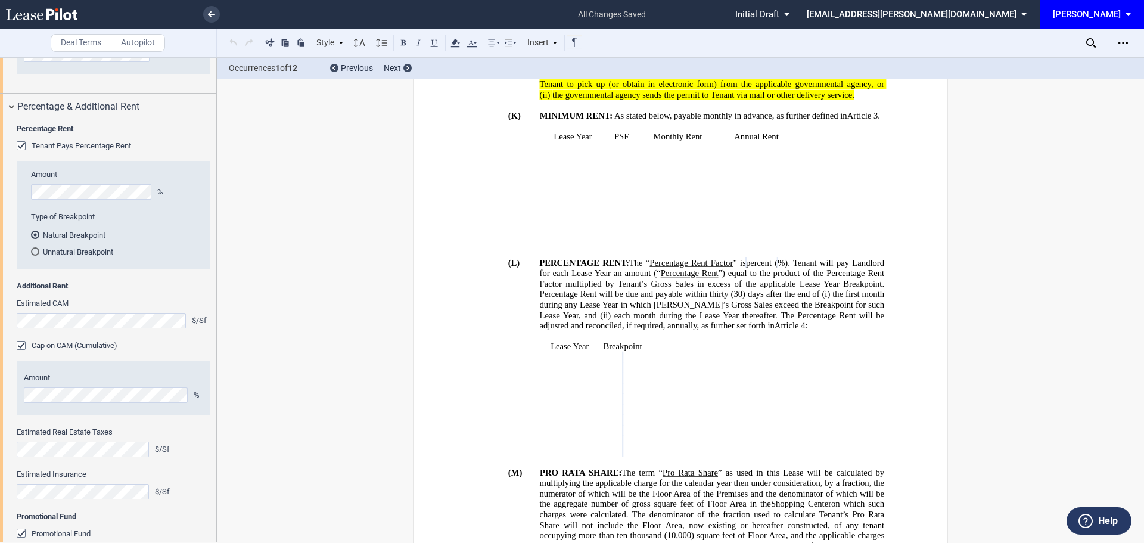
click at [744, 407] on generate-table "Lease Year Breakpoint ﻿ ﻿ ﻿ ﻿ ﻿ ﻿ ﻿ ﻿ ﻿ ﻿ ﻿ ﻿ ﻿ ﻿ ﻿ ﻿ ﻿ ﻿ ﻿ ﻿ ﻿ ﻿ ﻿ ﻿ ﻿ ﻿ ﻿ ﻿ ﻿…" at bounding box center [664, 400] width 439 height 116
click at [1122, 45] on icon "Open Lease options menu" at bounding box center [1124, 43] width 10 height 10
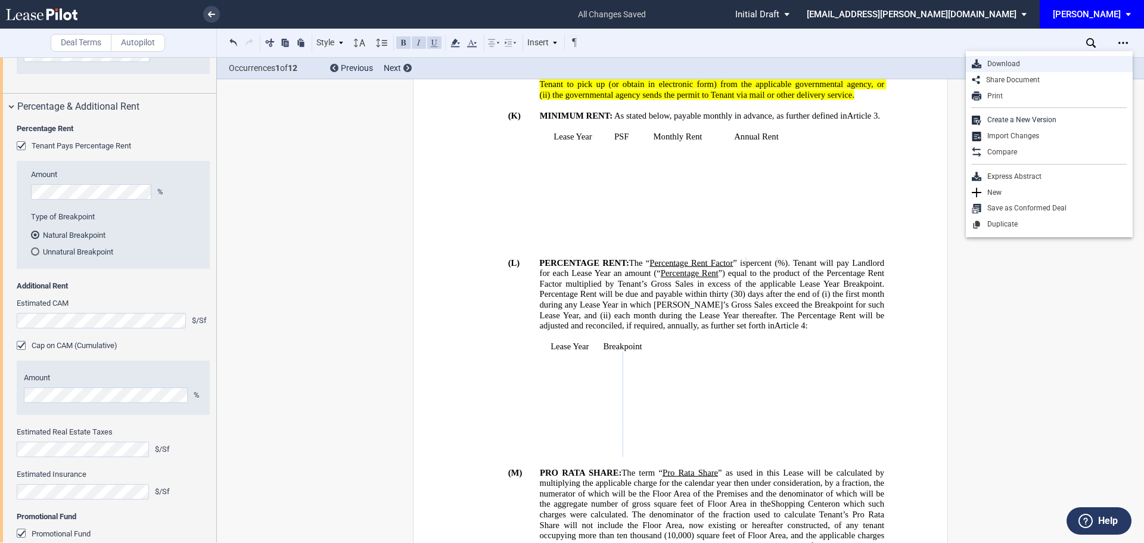
click at [1026, 66] on div "Download" at bounding box center [1054, 64] width 145 height 10
